Goal: Find specific page/section: Find specific page/section

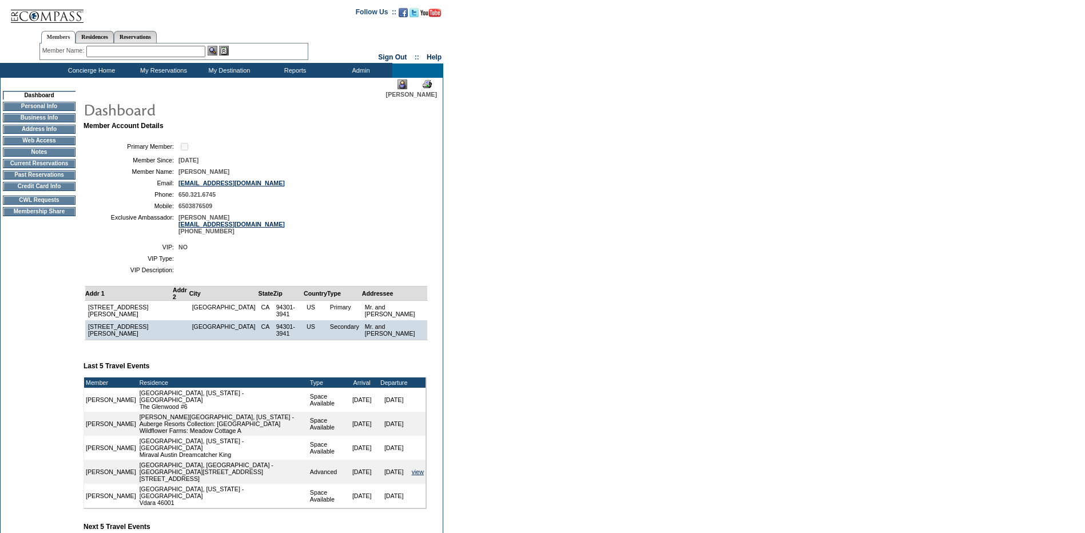
drag, startPoint x: 178, startPoint y: 174, endPoint x: 244, endPoint y: 177, distance: 65.8
click at [244, 177] on table "Primary Member: Member Since: [DATE] Member Name: [PERSON_NAME] Email: [EMAIL_A…" at bounding box center [254, 188] width 343 height 102
copy span "[PERSON_NAME]"
click at [100, 60] on div "Members Residences Reservations Member Name: Destination or Residence: Reservat…" at bounding box center [173, 43] width 269 height 36
click at [106, 57] on input "text" at bounding box center [145, 51] width 119 height 11
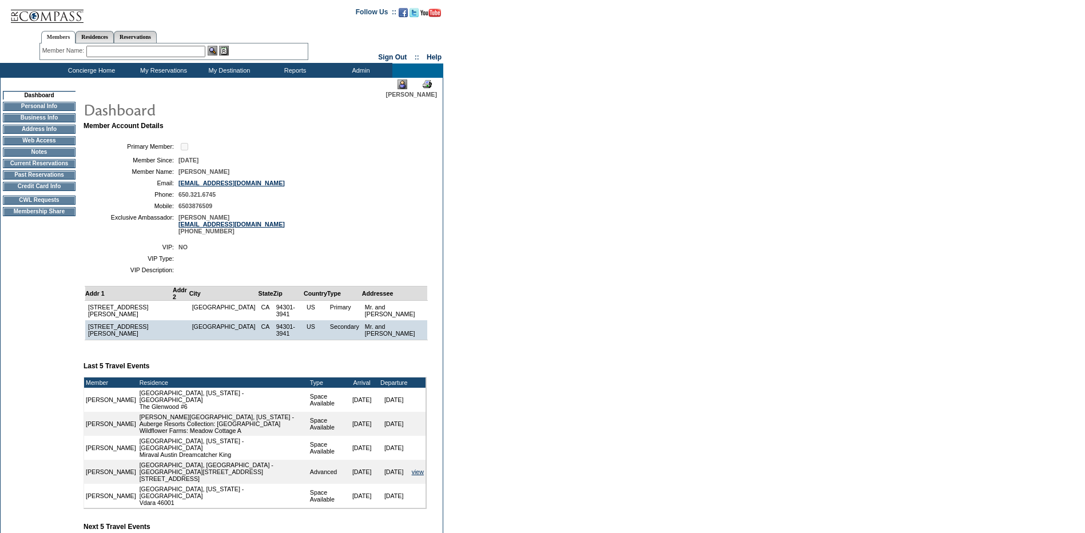
paste input "[PERSON_NAME]"
type input "[PERSON_NAME]"
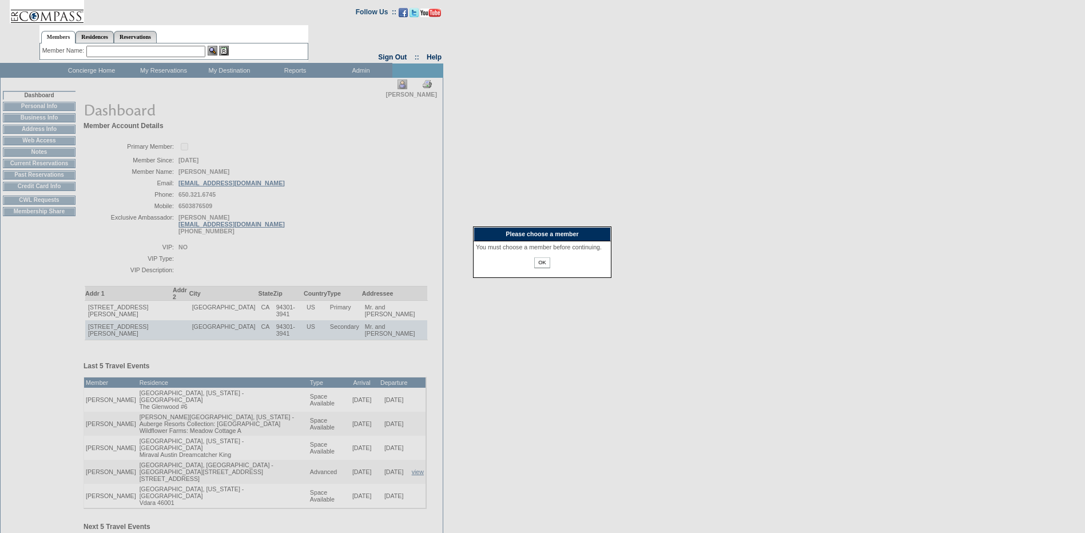
click at [539, 268] on input "OK" at bounding box center [541, 262] width 15 height 11
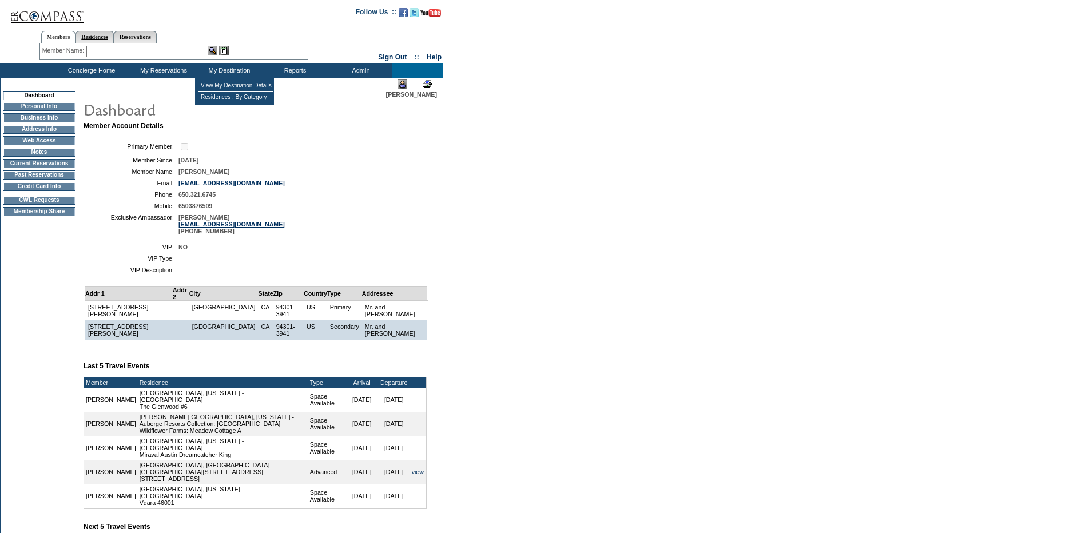
click at [103, 33] on link "Residences" at bounding box center [94, 37] width 38 height 12
click at [157, 37] on link "Reservations" at bounding box center [135, 37] width 43 height 12
click at [105, 49] on input "text" at bounding box center [108, 51] width 50 height 11
click at [52, 33] on link "Members" at bounding box center [58, 37] width 35 height 12
click at [125, 53] on input "text" at bounding box center [145, 51] width 119 height 11
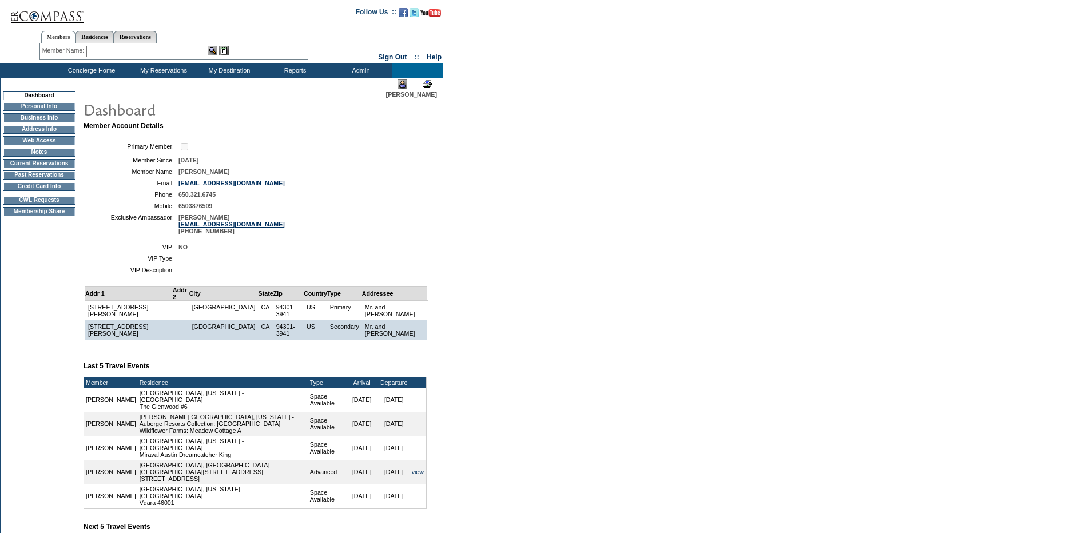
paste input "[PERSON_NAME]"
type input "[PERSON_NAME]"
click at [217, 54] on img at bounding box center [213, 51] width 10 height 10
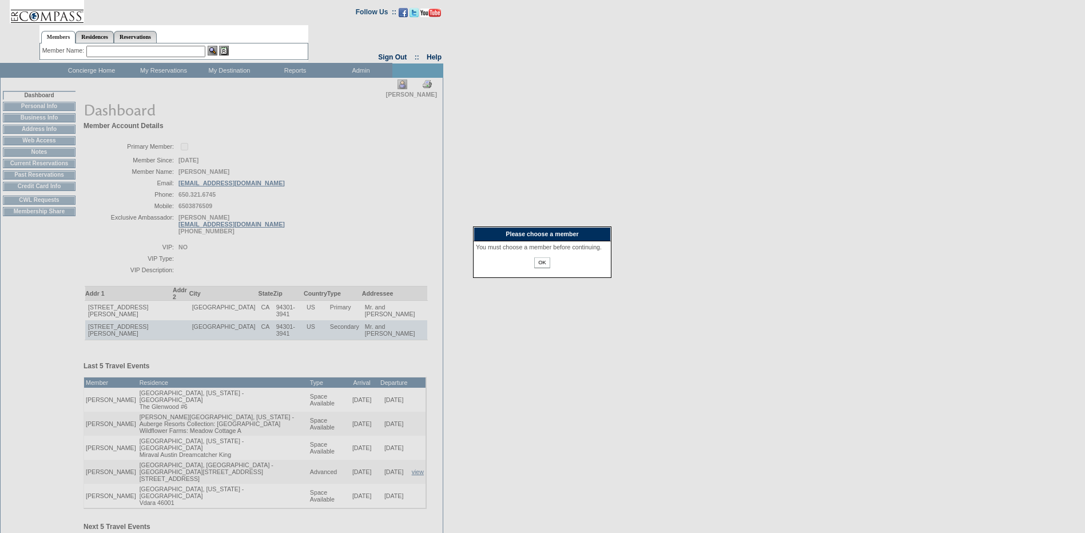
click at [539, 268] on input "OK" at bounding box center [541, 262] width 15 height 11
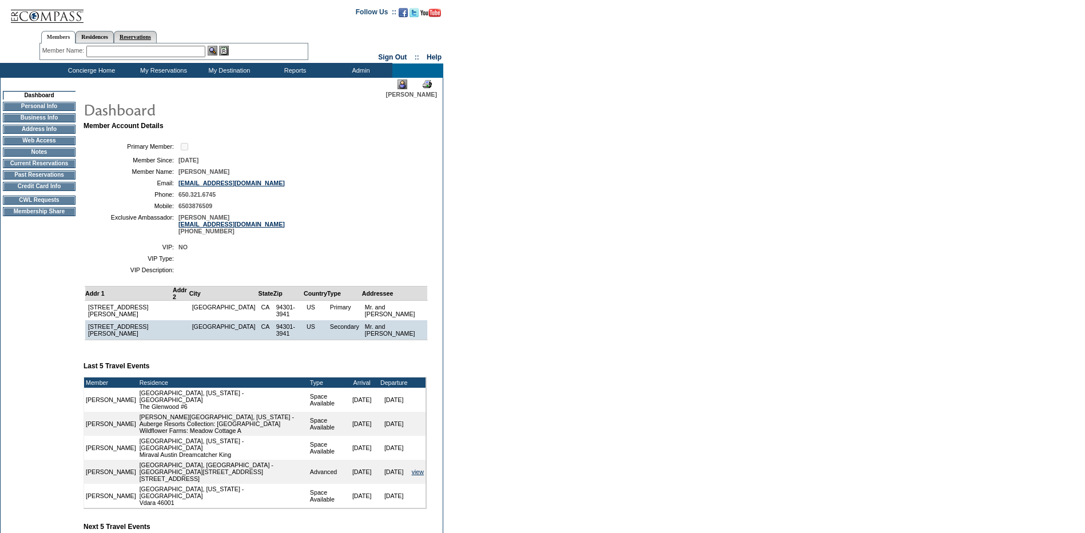
click at [145, 35] on link "Reservations" at bounding box center [135, 37] width 43 height 12
click at [117, 46] on input "text" at bounding box center [108, 51] width 50 height 11
click at [400, 86] on img at bounding box center [402, 84] width 10 height 10
click at [104, 42] on link "Residences" at bounding box center [94, 37] width 38 height 12
click at [155, 30] on ul "Members Residences Reservations" at bounding box center [173, 28] width 269 height 6
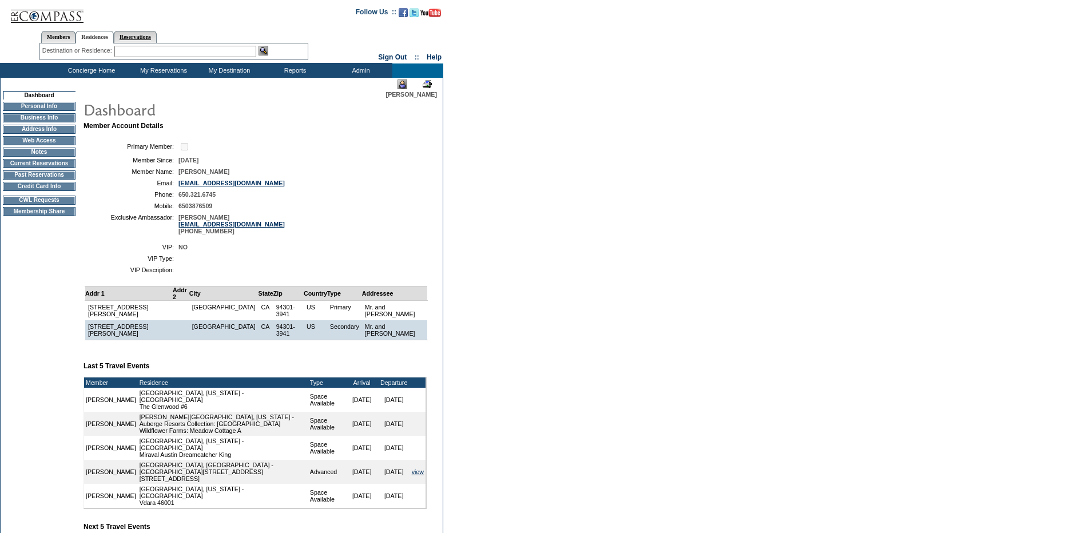
click at [154, 33] on link "Reservations" at bounding box center [135, 37] width 43 height 12
click at [114, 49] on input "text" at bounding box center [108, 51] width 50 height 11
type input "1684473"
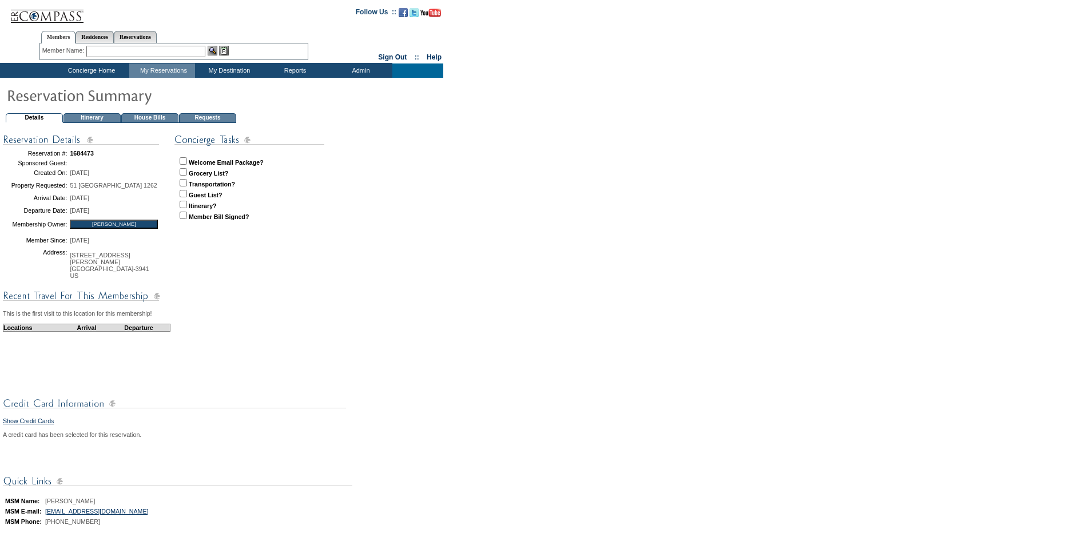
click at [149, 30] on ul "Members Residences Reservations" at bounding box center [173, 28] width 269 height 6
click at [147, 34] on link "Reservations" at bounding box center [135, 37] width 43 height 12
click at [113, 51] on input "text" at bounding box center [108, 51] width 50 height 11
type input "1685874"
click at [70, 220] on input "[PERSON_NAME]" at bounding box center [114, 224] width 88 height 9
